Goal: Check status: Check status

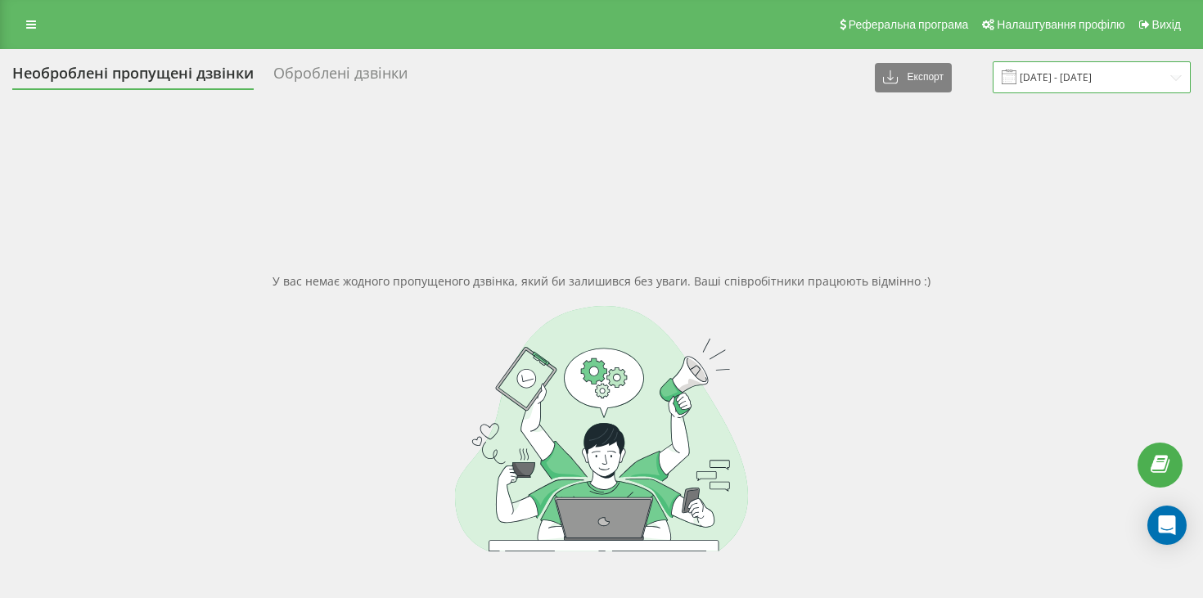
click at [1083, 79] on input "[DATE] - [DATE]" at bounding box center [1092, 77] width 198 height 32
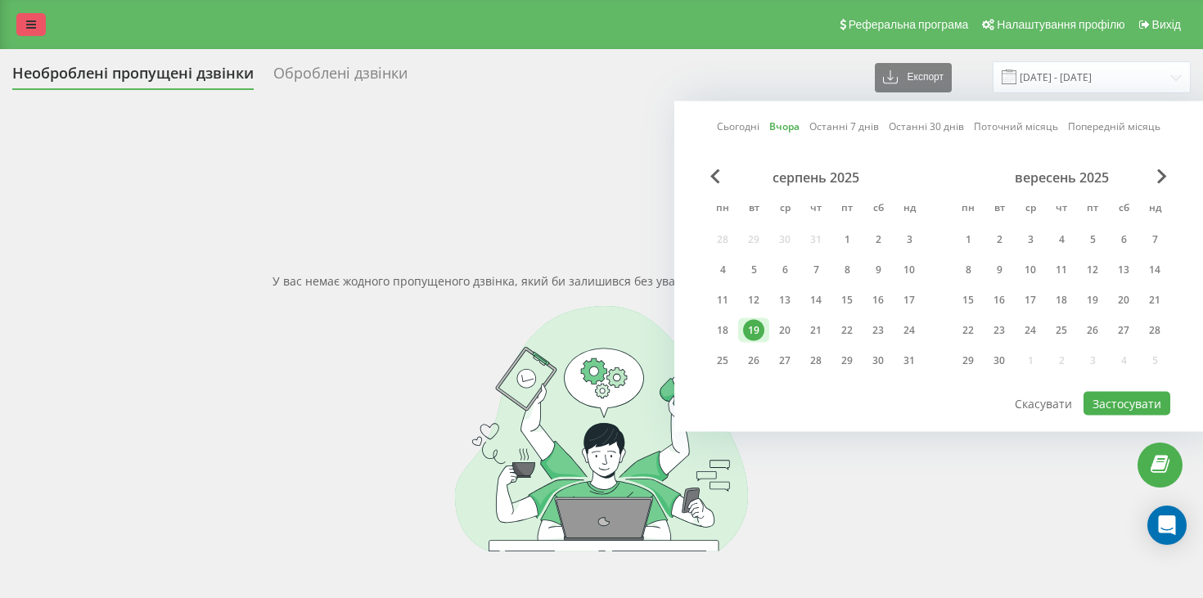
click at [23, 31] on link at bounding box center [30, 24] width 29 height 23
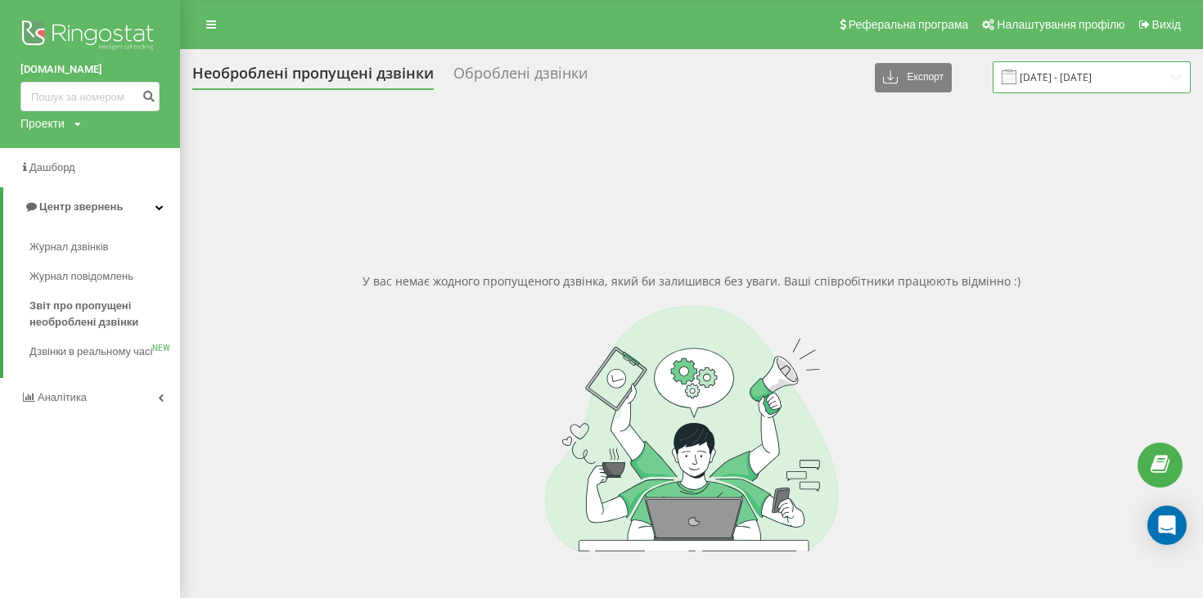
click at [1080, 86] on input "[DATE] - [DATE]" at bounding box center [1092, 77] width 198 height 32
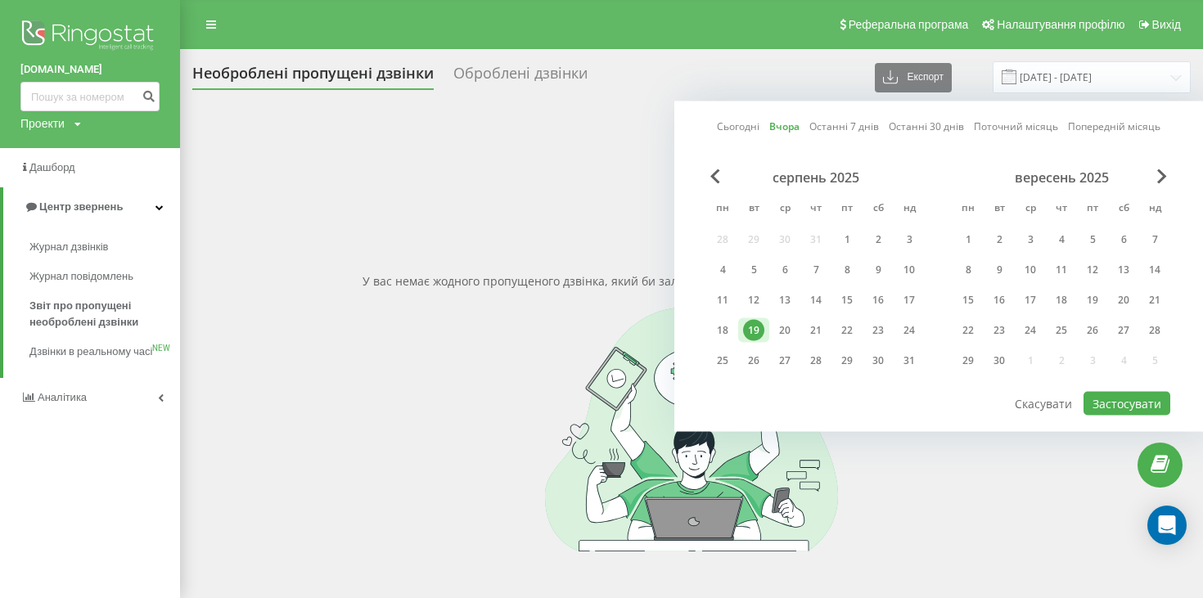
click at [746, 128] on link "Сьогодні" at bounding box center [738, 127] width 43 height 16
click at [1120, 399] on button "Застосувати" at bounding box center [1127, 404] width 87 height 24
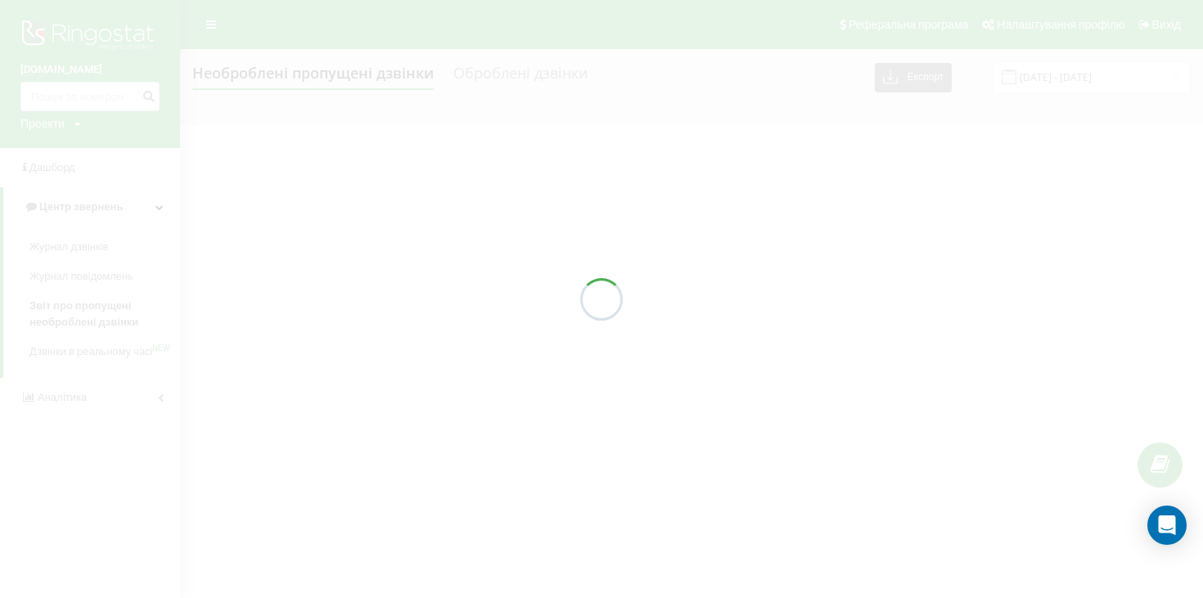
type input "20.08.2025 - 20.08.2025"
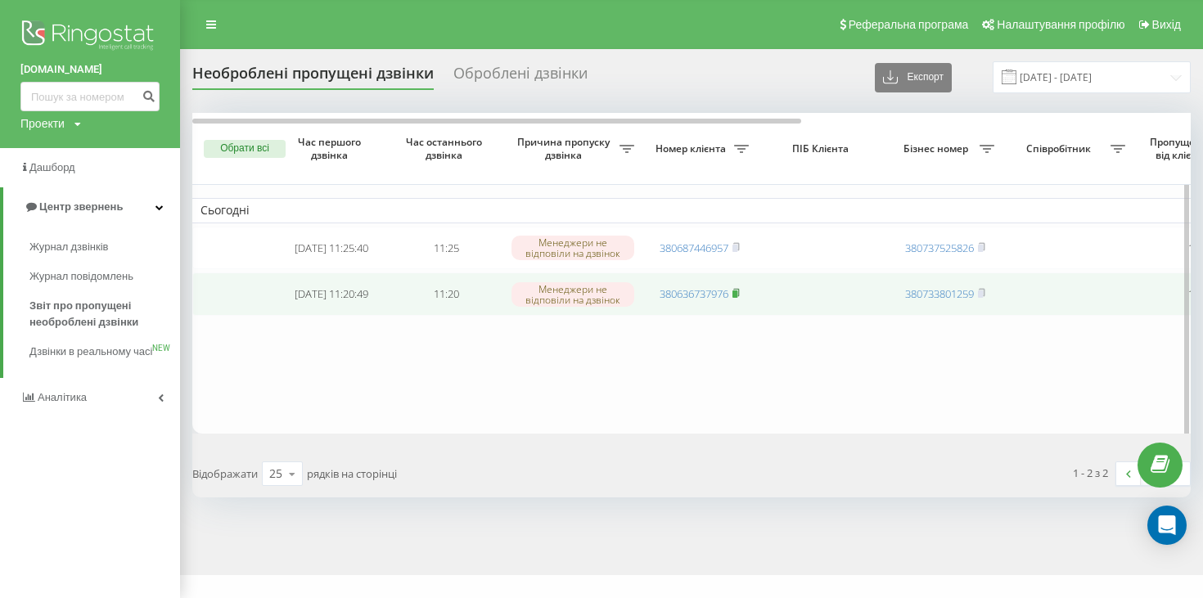
click at [739, 296] on icon at bounding box center [736, 292] width 6 height 7
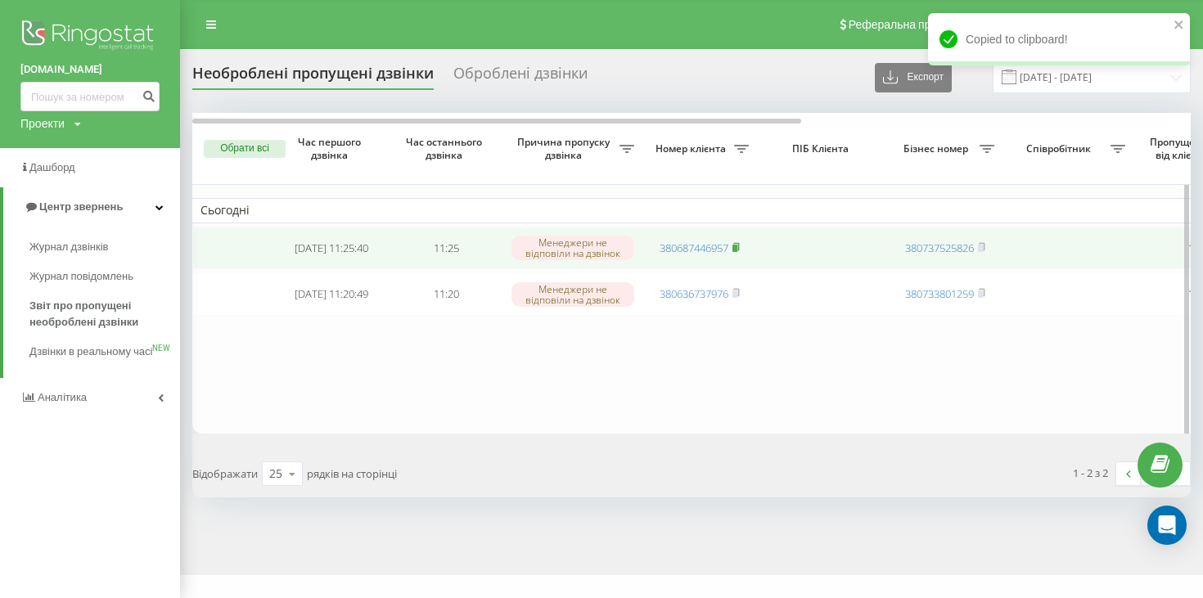
click at [741, 250] on td "380687446957" at bounding box center [699, 248] width 115 height 43
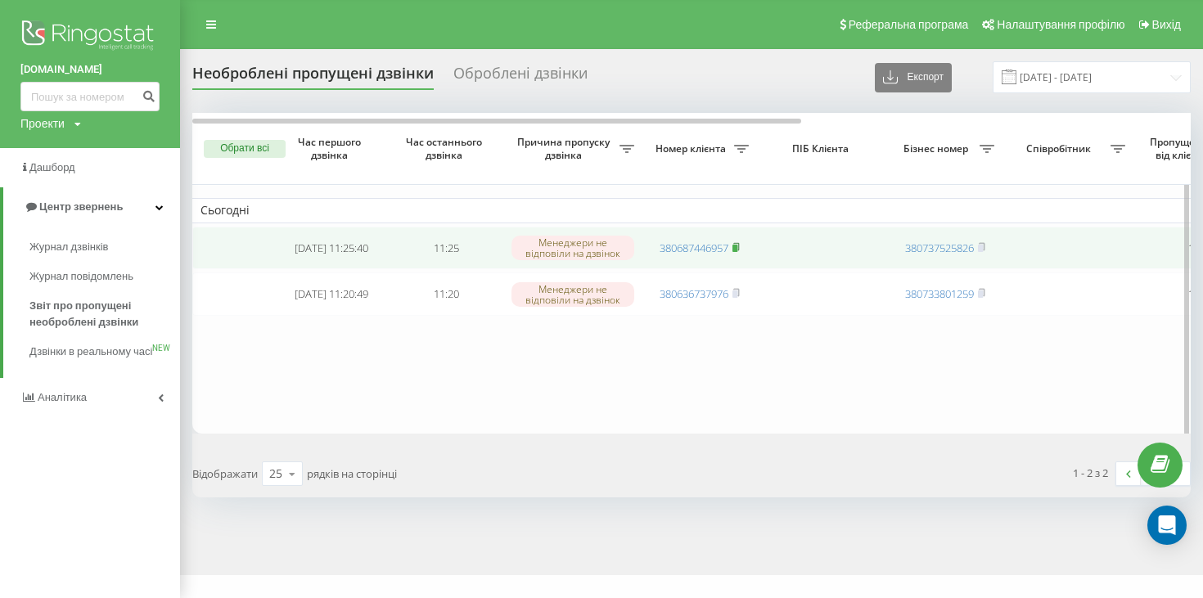
click at [738, 254] on span at bounding box center [735, 248] width 7 height 15
